Goal: Task Accomplishment & Management: Manage account settings

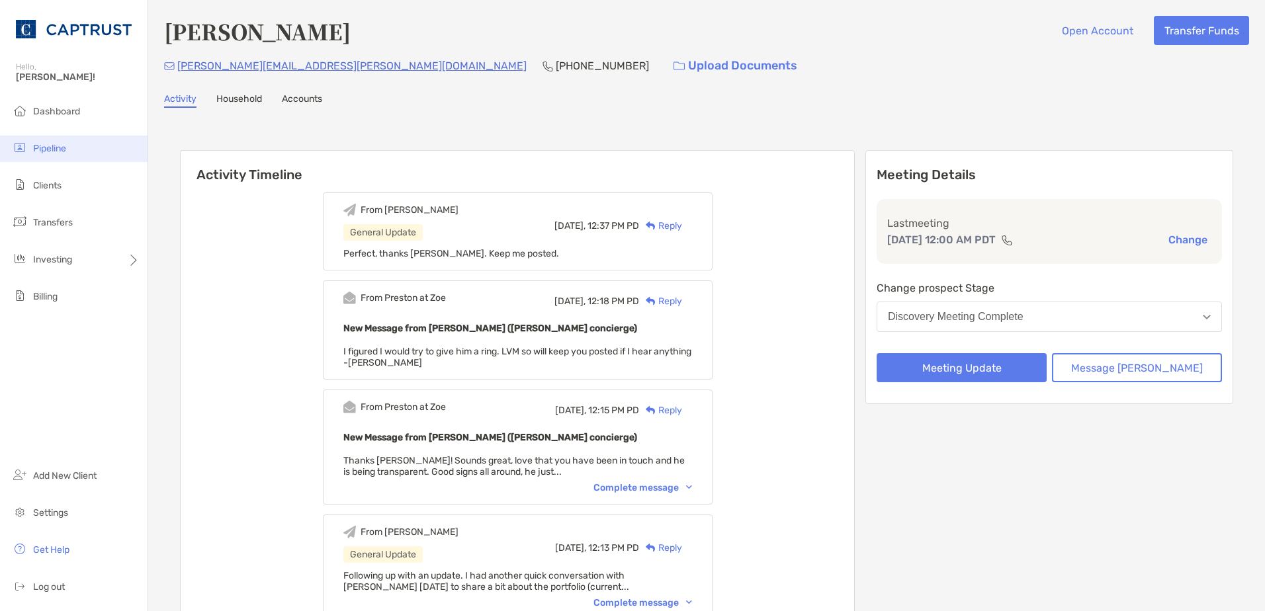
click at [59, 145] on span "Pipeline" at bounding box center [49, 148] width 33 height 11
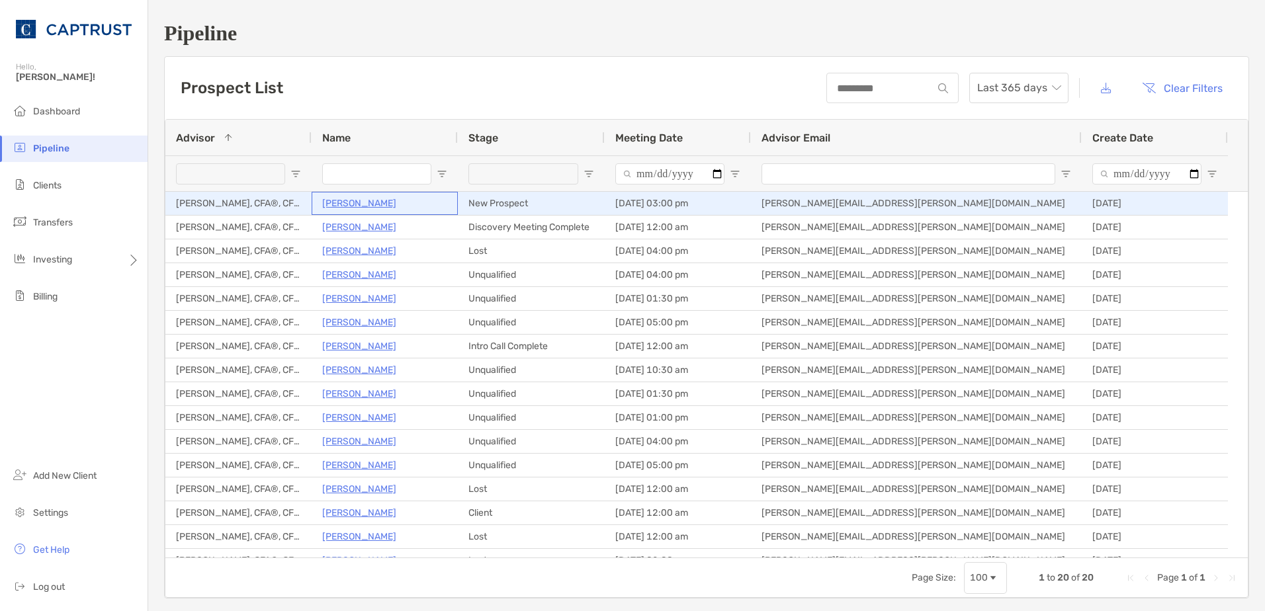
click at [347, 204] on p "[PERSON_NAME]" at bounding box center [359, 203] width 74 height 17
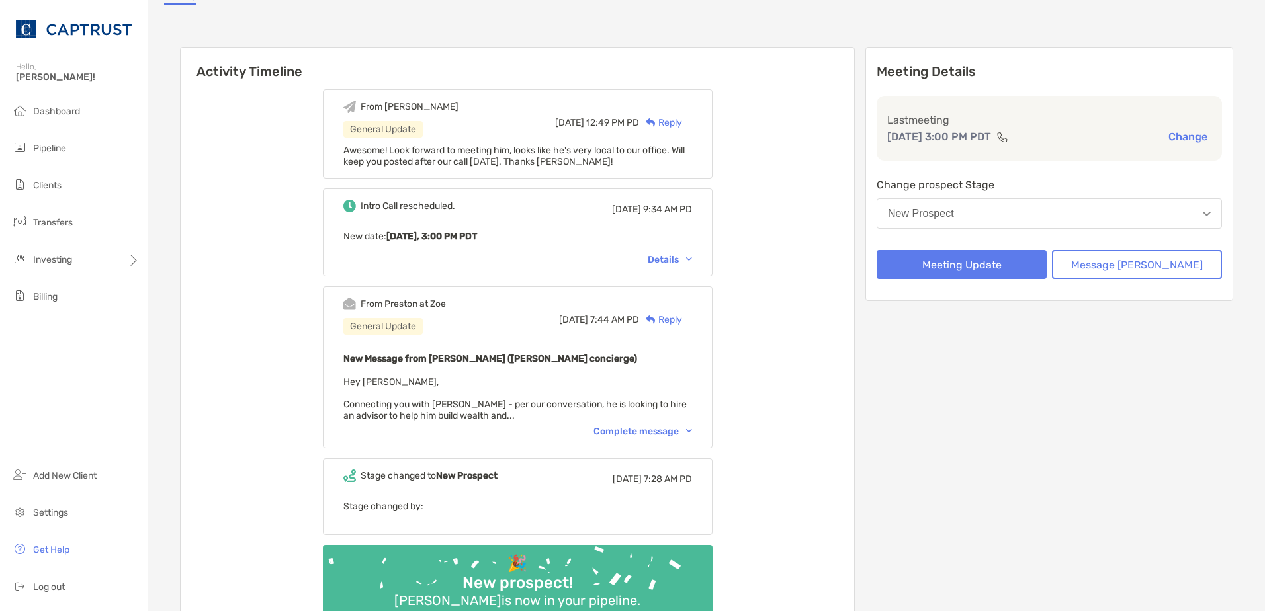
scroll to position [66, 0]
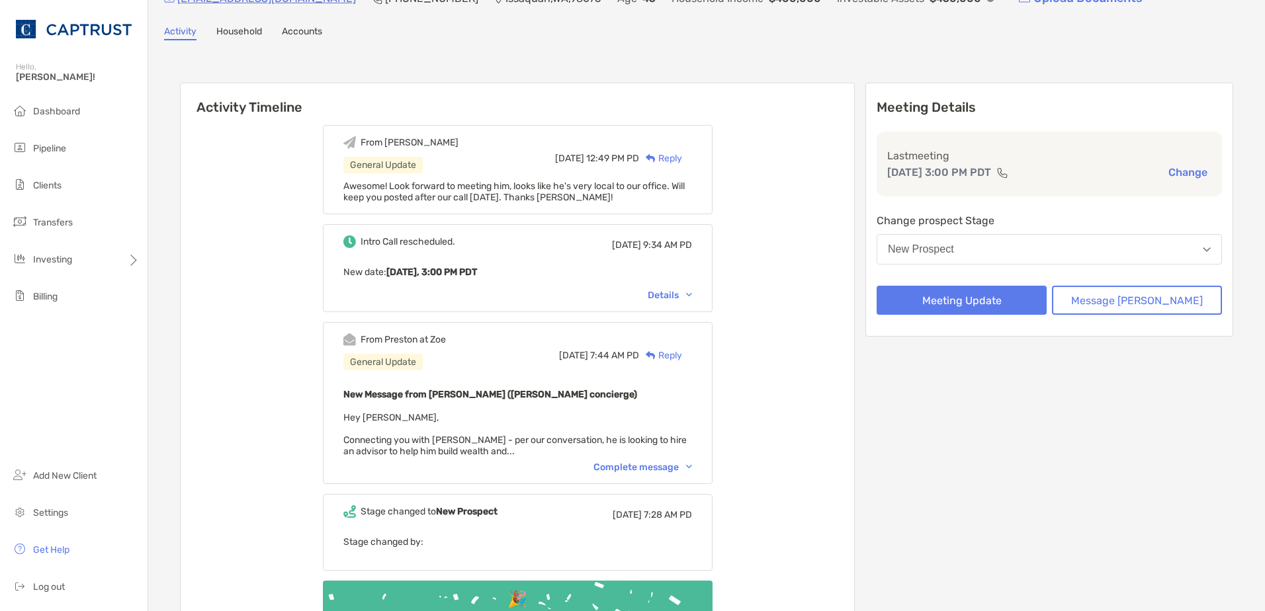
click at [674, 470] on div "Complete message" at bounding box center [642, 467] width 99 height 11
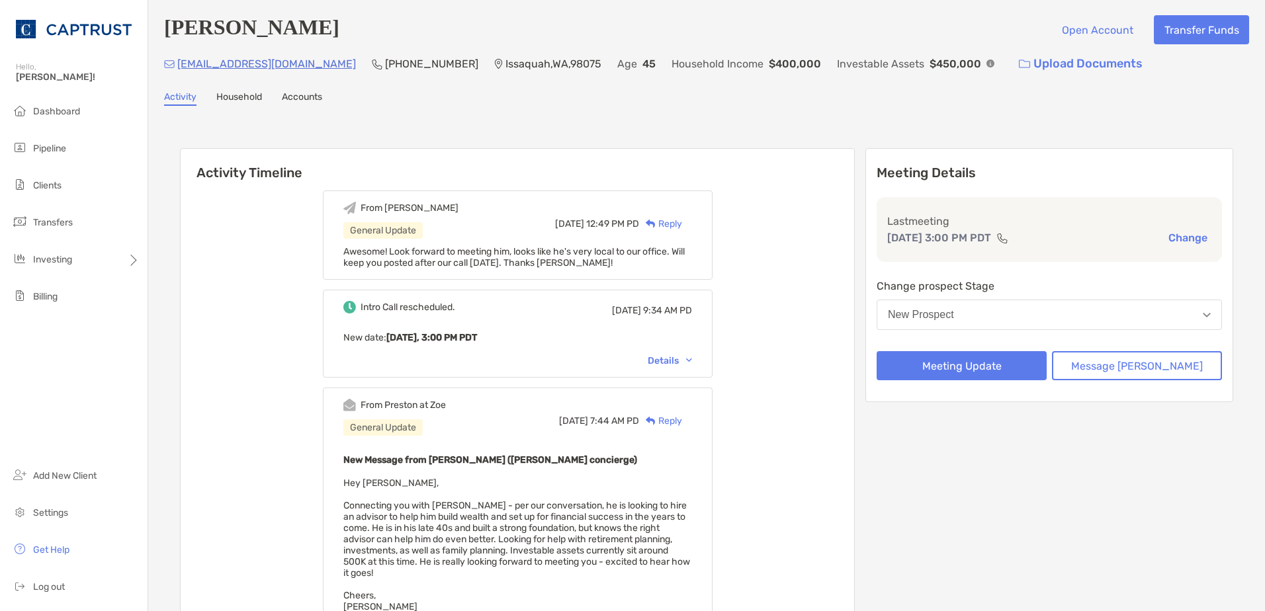
scroll to position [0, 0]
